Goal: Book appointment/travel/reservation

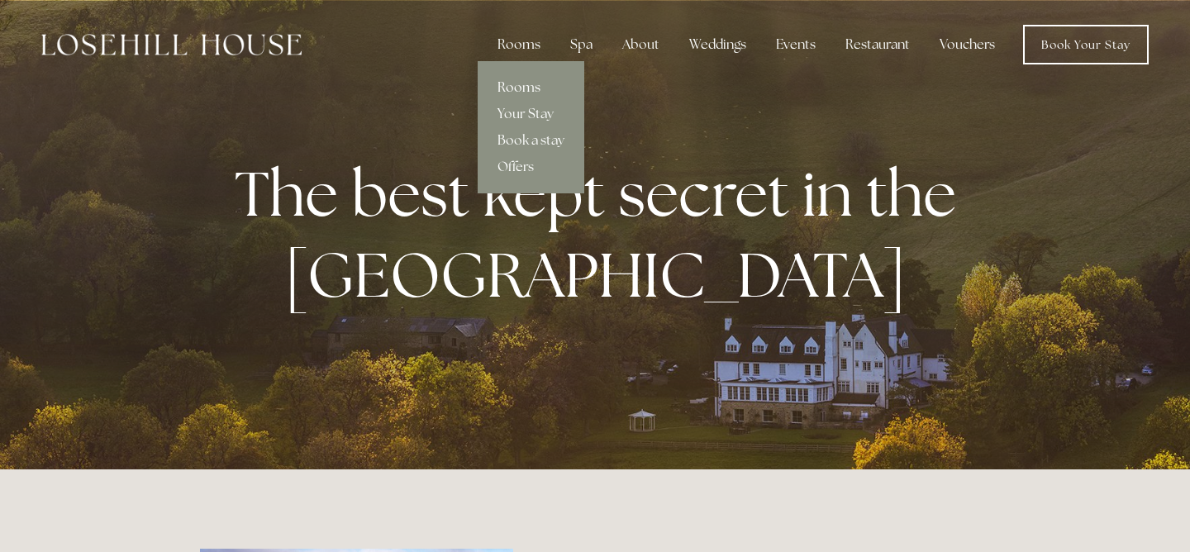
click at [524, 91] on link "Rooms" at bounding box center [531, 87] width 107 height 26
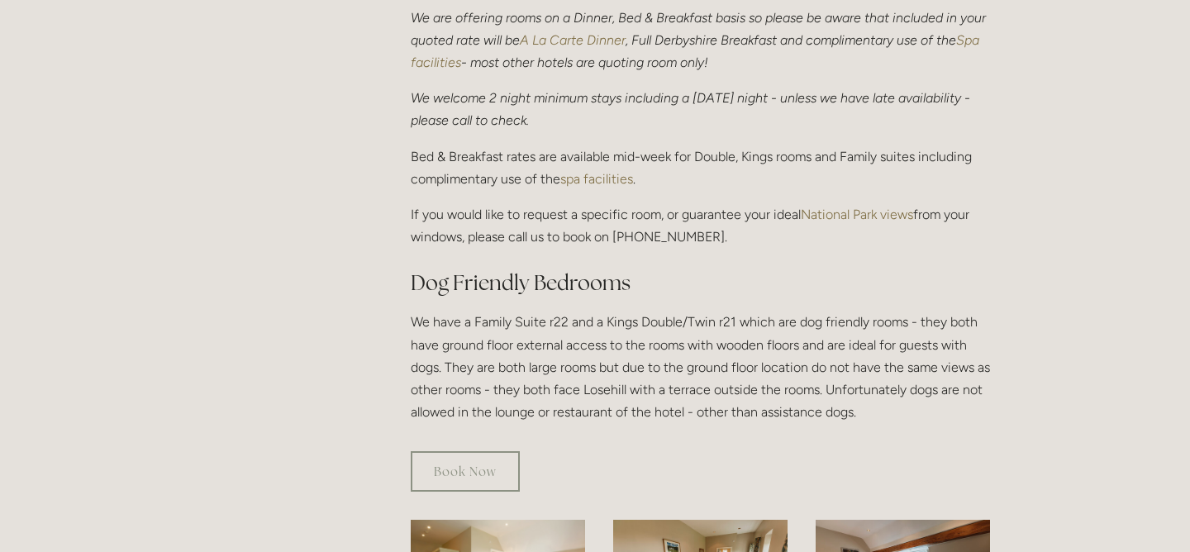
scroll to position [709, 0]
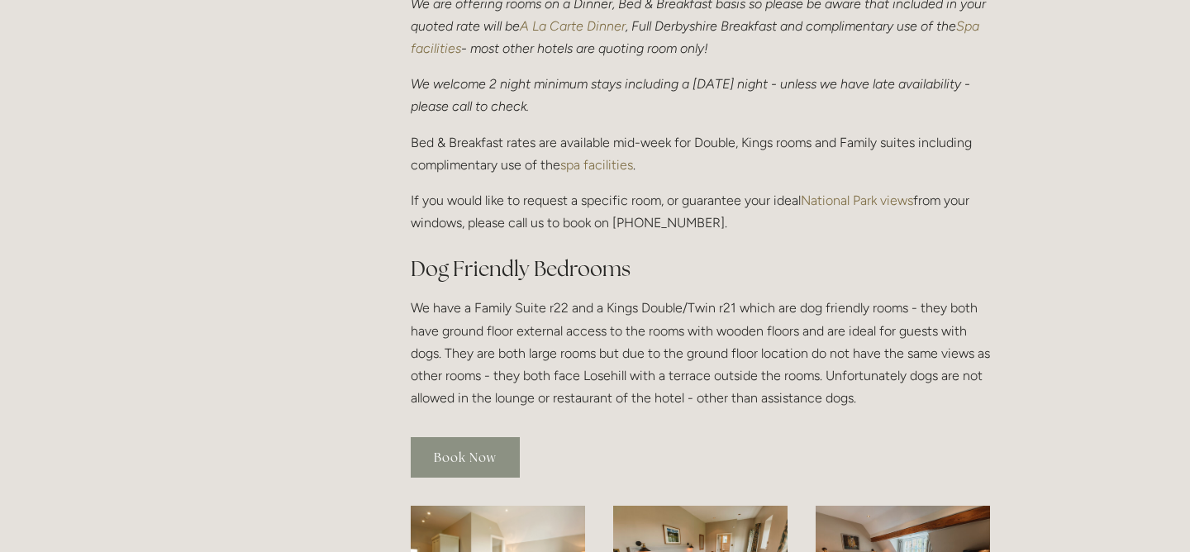
click at [458, 437] on link "Book Now" at bounding box center [465, 457] width 109 height 40
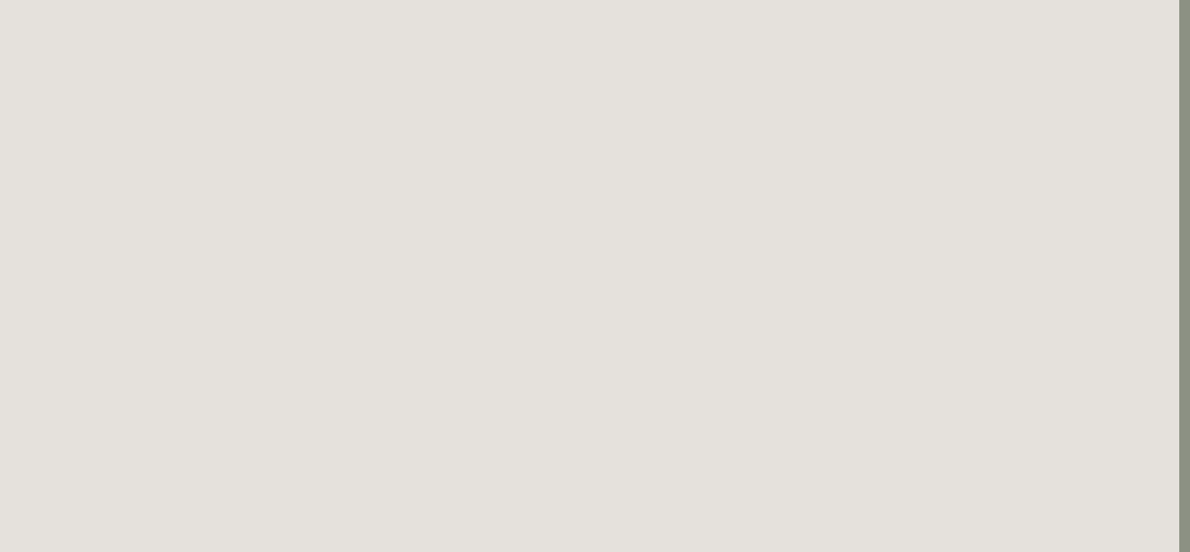
scroll to position [1106, 0]
